Goal: Transaction & Acquisition: Download file/media

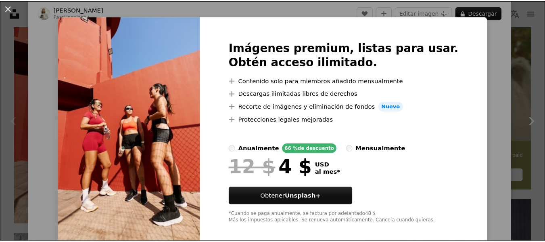
scroll to position [17, 0]
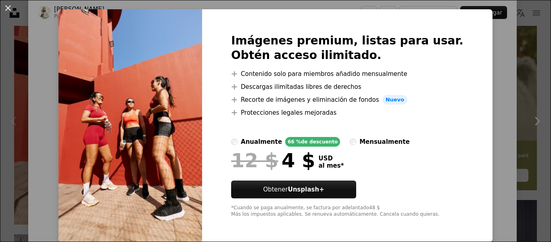
click at [483, 64] on div "An X shape Imágenes premium, listas para usar. Obtén acceso ilimitado. A plus s…" at bounding box center [275, 121] width 551 height 242
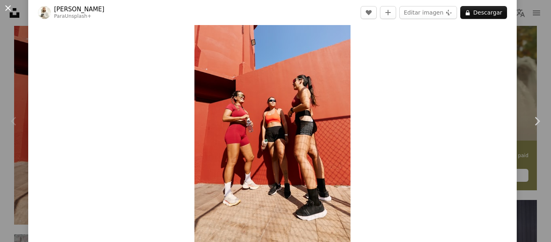
click at [6, 8] on button "An X shape" at bounding box center [8, 8] width 10 height 10
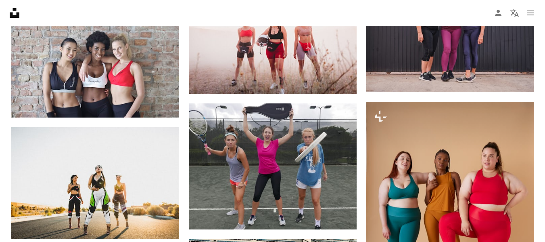
scroll to position [487, 0]
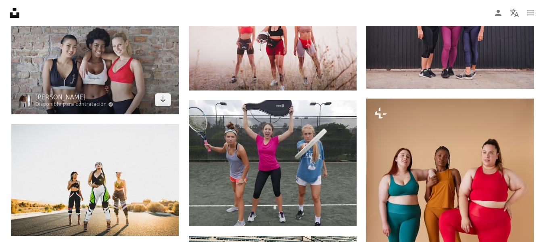
click at [110, 75] on img at bounding box center [95, 55] width 168 height 117
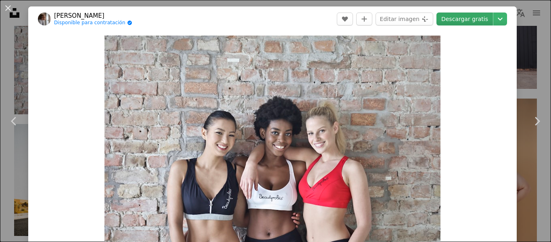
click at [474, 19] on link "Descargar gratis" at bounding box center [465, 19] width 57 height 13
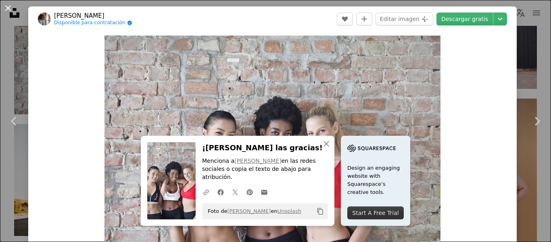
click at [7, 6] on button "An X shape" at bounding box center [8, 8] width 10 height 10
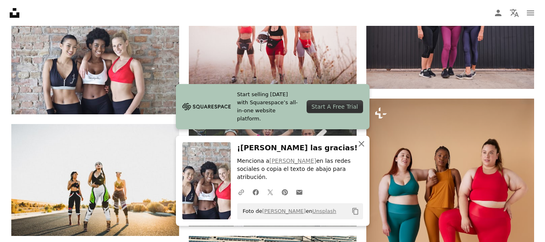
click at [361, 147] on icon "button" at bounding box center [362, 144] width 6 height 6
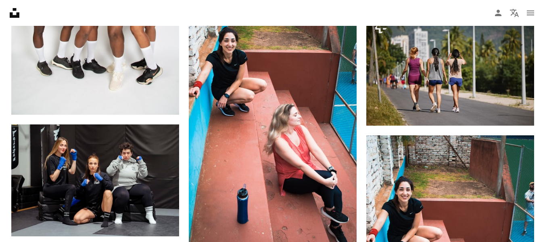
scroll to position [1098, 0]
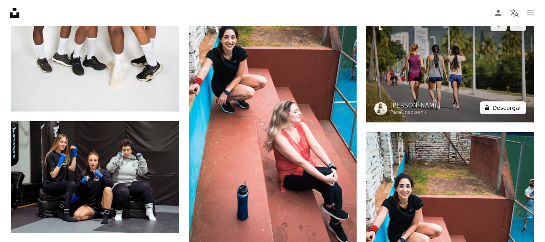
click at [507, 108] on button "A lock Descargar" at bounding box center [503, 107] width 46 height 13
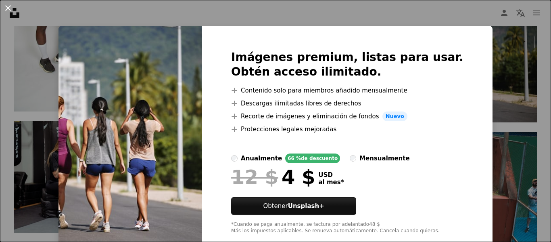
click at [5, 5] on button "An X shape" at bounding box center [8, 8] width 10 height 10
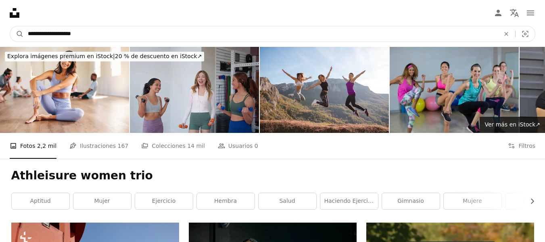
click at [170, 33] on input "**********" at bounding box center [261, 33] width 474 height 15
drag, startPoint x: 149, startPoint y: 34, endPoint x: 24, endPoint y: 26, distance: 125.0
click at [24, 26] on form "**********" at bounding box center [273, 34] width 526 height 16
paste input "*******"
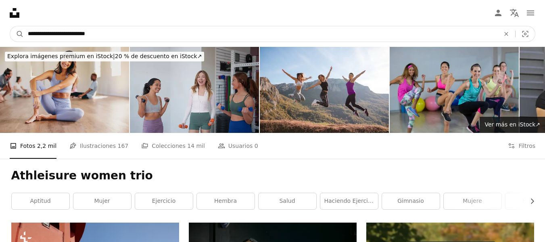
type input "**********"
click at [10, 26] on button "A magnifying glass" at bounding box center [17, 33] width 14 height 15
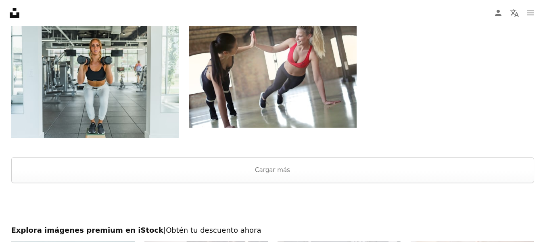
scroll to position [1183, 0]
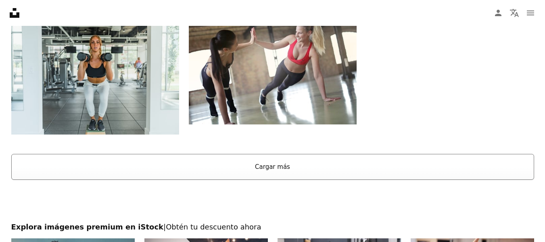
click at [280, 164] on button "Cargar más" at bounding box center [272, 167] width 523 height 26
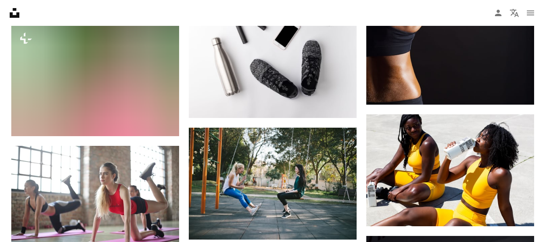
scroll to position [2885, 0]
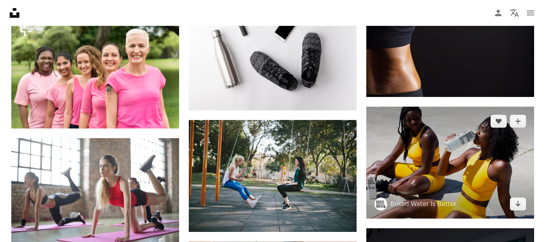
click at [461, 152] on img at bounding box center [450, 163] width 168 height 112
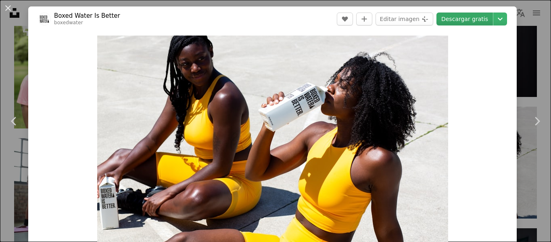
click at [467, 19] on link "Descargar gratis" at bounding box center [465, 19] width 57 height 13
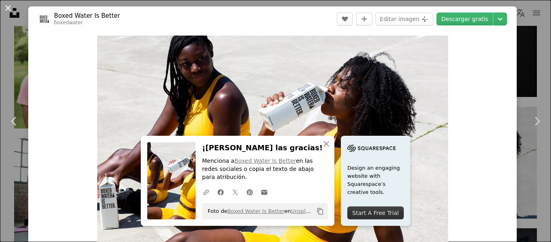
click at [6, 7] on button "An X shape" at bounding box center [8, 8] width 10 height 10
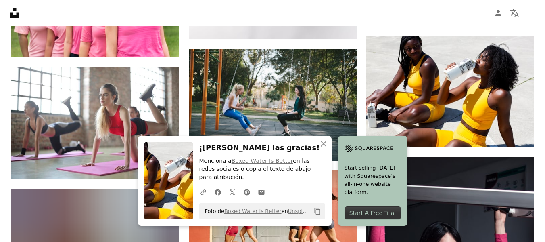
scroll to position [2941, 0]
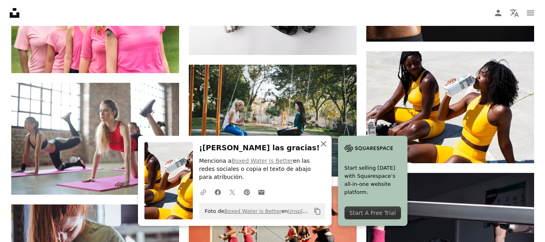
click at [323, 147] on icon "button" at bounding box center [324, 144] width 6 height 6
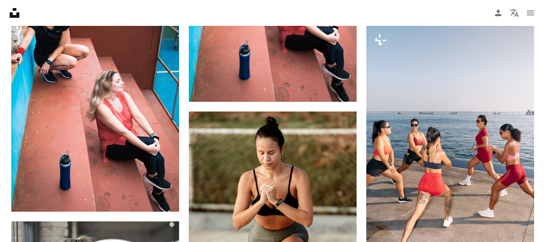
scroll to position [4021, 0]
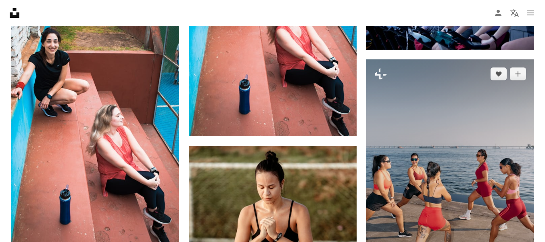
click at [454, 132] on img at bounding box center [450, 185] width 168 height 252
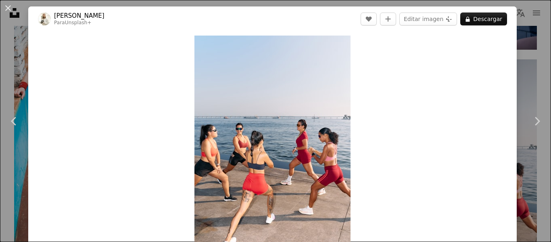
click at [8, 7] on button "An X shape" at bounding box center [8, 8] width 10 height 10
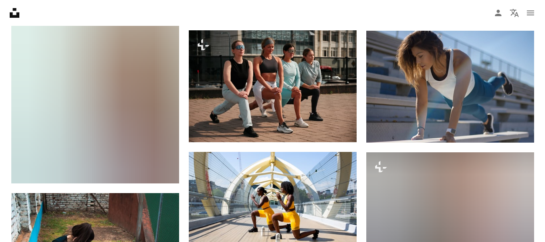
scroll to position [5649, 0]
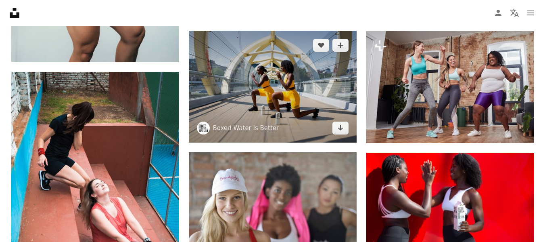
click at [277, 79] on img at bounding box center [273, 87] width 168 height 112
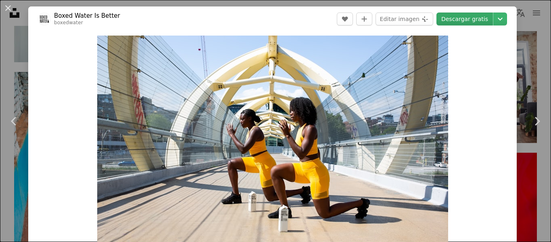
click at [468, 19] on link "Descargar gratis" at bounding box center [465, 19] width 57 height 13
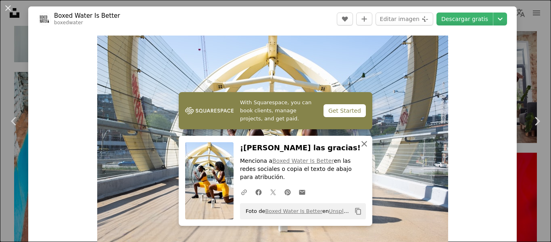
click at [361, 149] on icon "An X shape" at bounding box center [365, 144] width 10 height 10
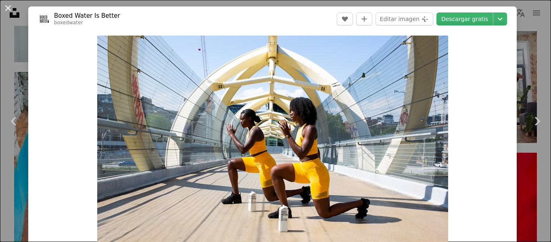
click at [6, 5] on button "An X shape" at bounding box center [8, 8] width 10 height 10
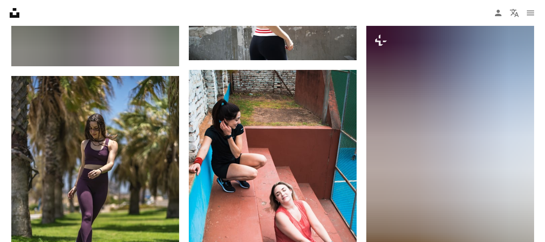
scroll to position [7881, 0]
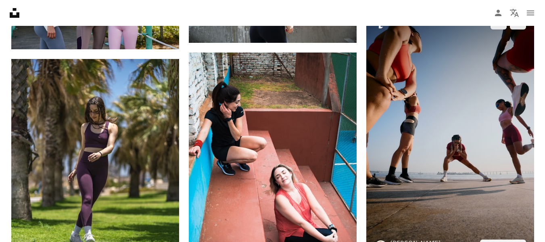
click at [465, 193] on img at bounding box center [450, 134] width 168 height 252
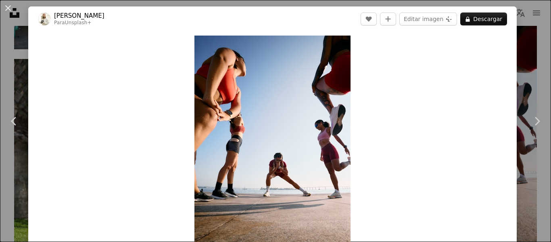
click at [10, 11] on button "An X shape" at bounding box center [8, 8] width 10 height 10
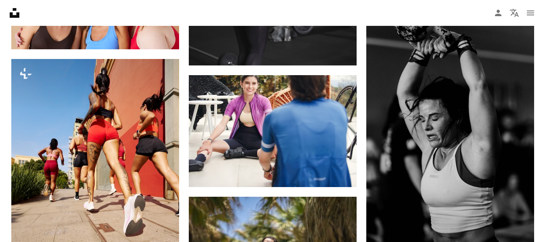
scroll to position [10924, 0]
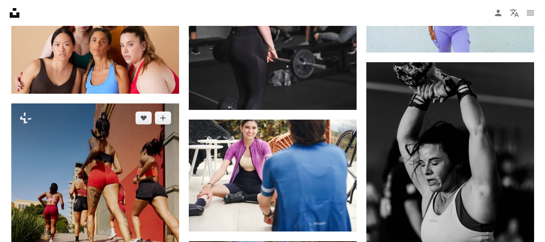
click at [99, 167] on img at bounding box center [95, 229] width 168 height 252
click at [106, 176] on img at bounding box center [95, 229] width 168 height 252
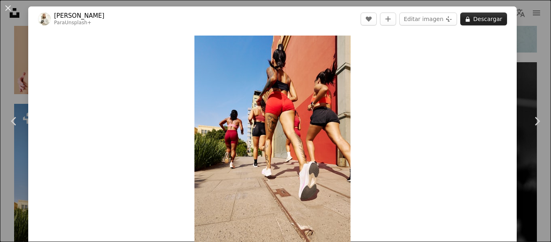
click at [485, 18] on button "A lock Descargar" at bounding box center [483, 19] width 47 height 13
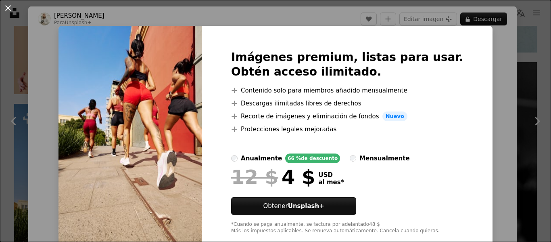
click at [8, 7] on button "An X shape" at bounding box center [8, 8] width 10 height 10
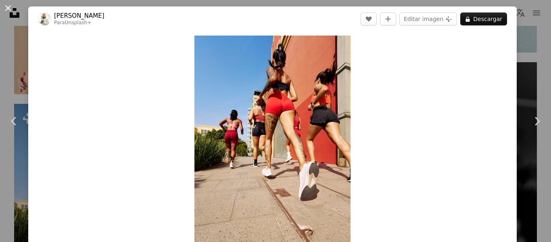
click at [7, 8] on button "An X shape" at bounding box center [8, 8] width 10 height 10
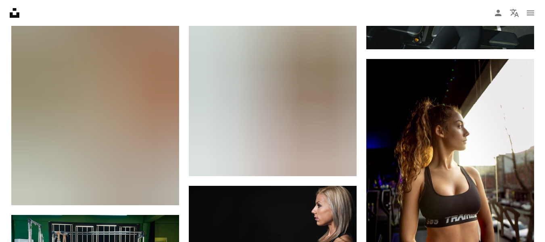
scroll to position [12801, 0]
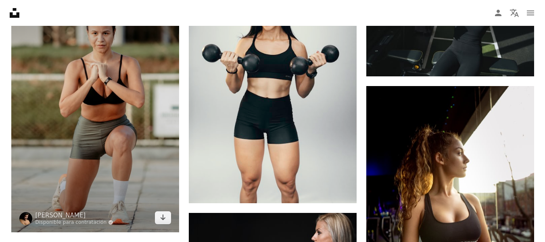
click at [137, 135] on img at bounding box center [95, 106] width 168 height 252
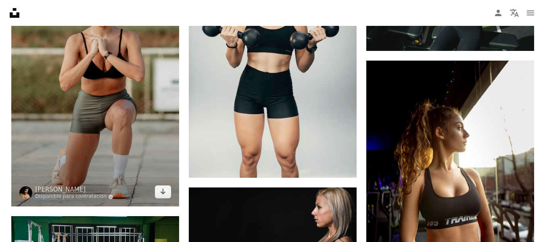
scroll to position [12837, 0]
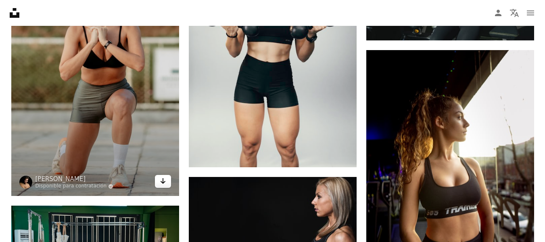
click at [163, 178] on icon "Arrow pointing down" at bounding box center [163, 181] width 6 height 10
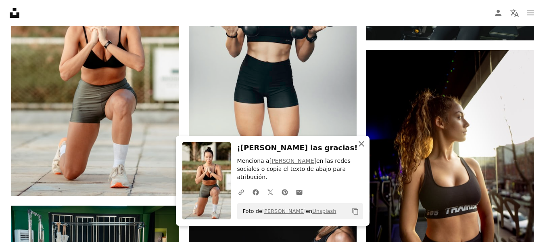
click at [361, 149] on icon "An X shape" at bounding box center [362, 144] width 10 height 10
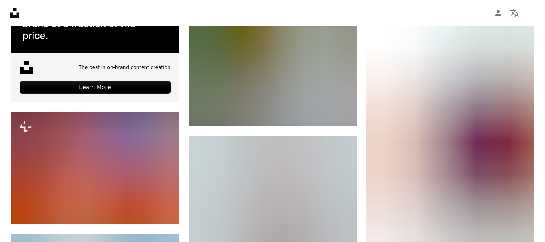
scroll to position [0, 0]
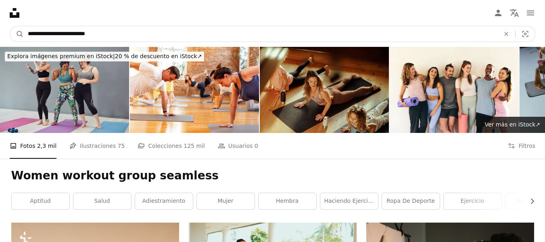
drag, startPoint x: 116, startPoint y: 31, endPoint x: 25, endPoint y: 30, distance: 91.2
click at [25, 30] on input "**********" at bounding box center [261, 33] width 474 height 15
paste input "Encuentra imágenes en todo el sitio"
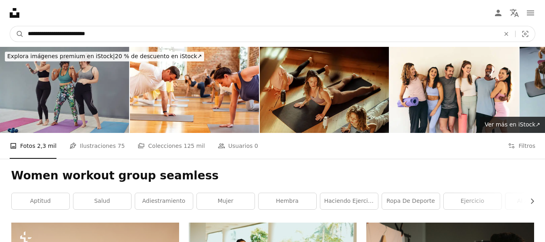
type input "**********"
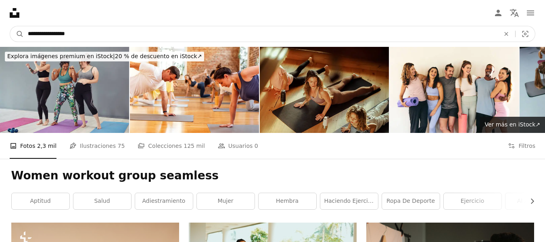
click button "A magnifying glass" at bounding box center [17, 33] width 14 height 15
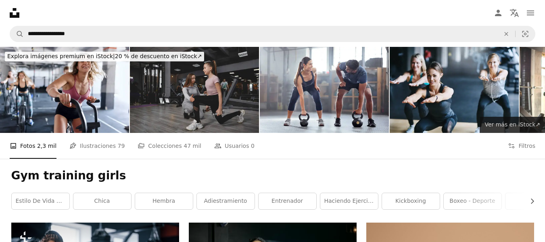
click at [518, 129] on link "Ver más ↗ Ver más en iStock ↗" at bounding box center [512, 125] width 65 height 16
